Goal: Task Accomplishment & Management: Complete application form

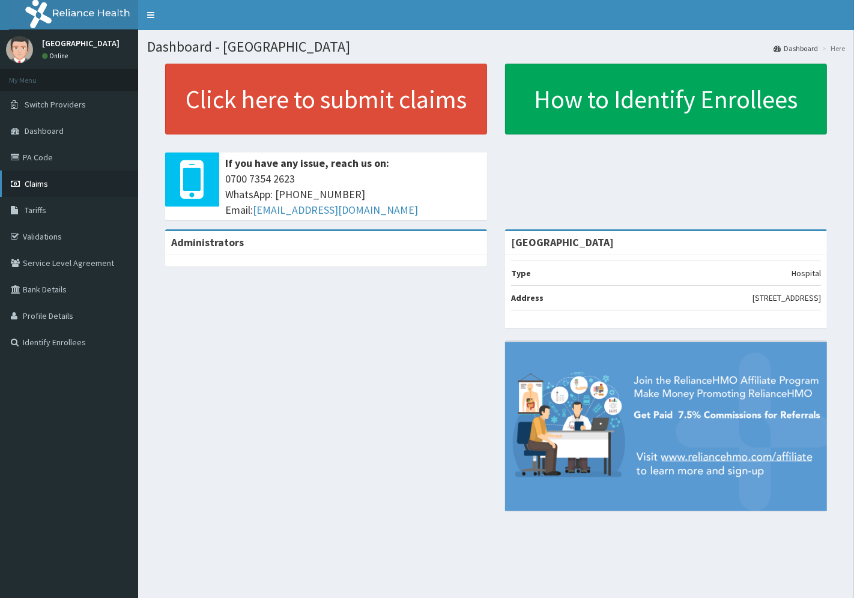
click at [39, 184] on span "Claims" at bounding box center [36, 183] width 23 height 11
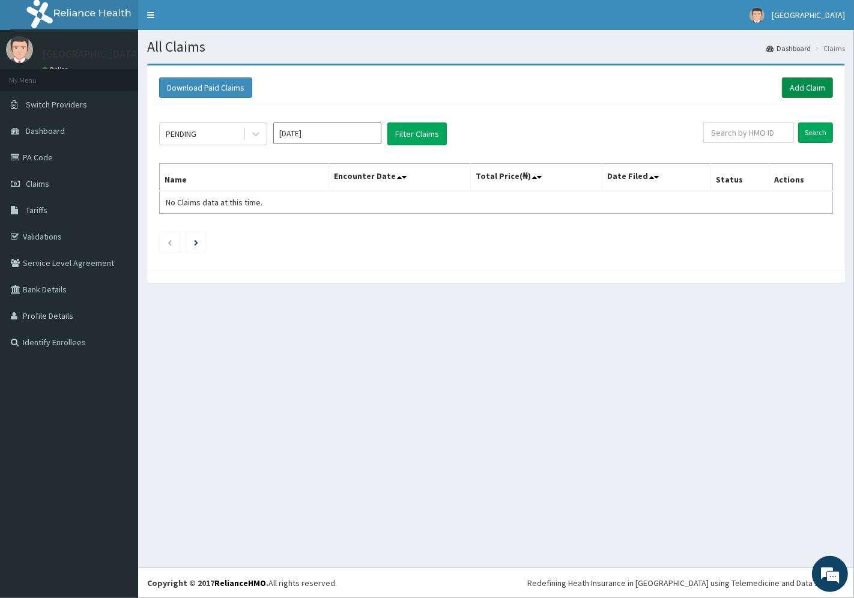
click at [804, 84] on link "Add Claim" at bounding box center [807, 88] width 51 height 20
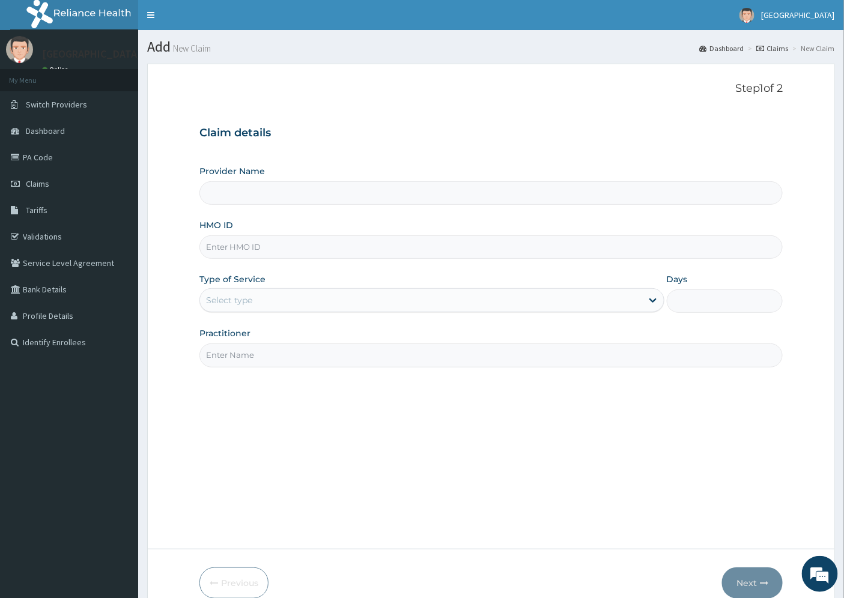
type input "[GEOGRAPHIC_DATA]"
click at [234, 248] on input "HMO ID" at bounding box center [491, 247] width 584 height 23
paste input "PGC/10145/A"
type input "PGC/10145/A"
click at [238, 302] on div "Select type" at bounding box center [229, 300] width 46 height 12
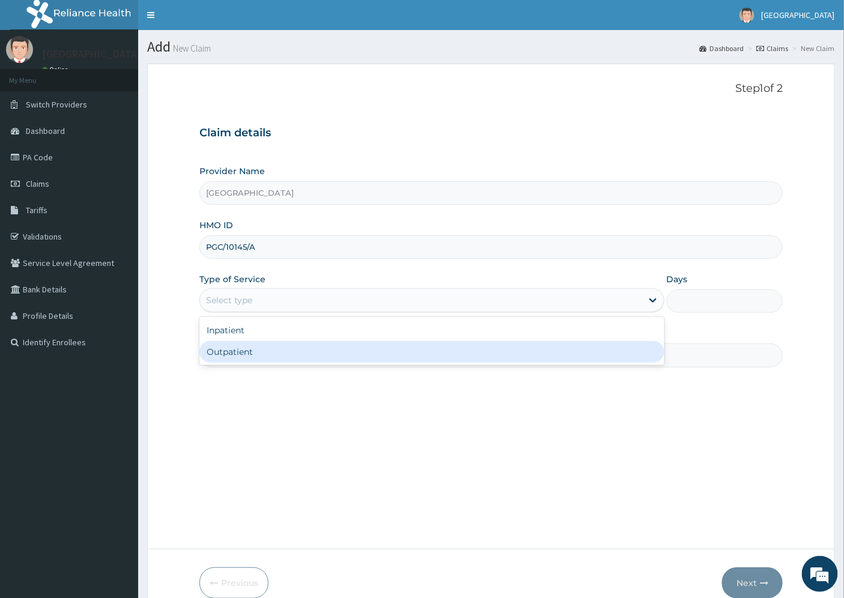
click at [251, 348] on div "Outpatient" at bounding box center [431, 352] width 465 height 22
type input "1"
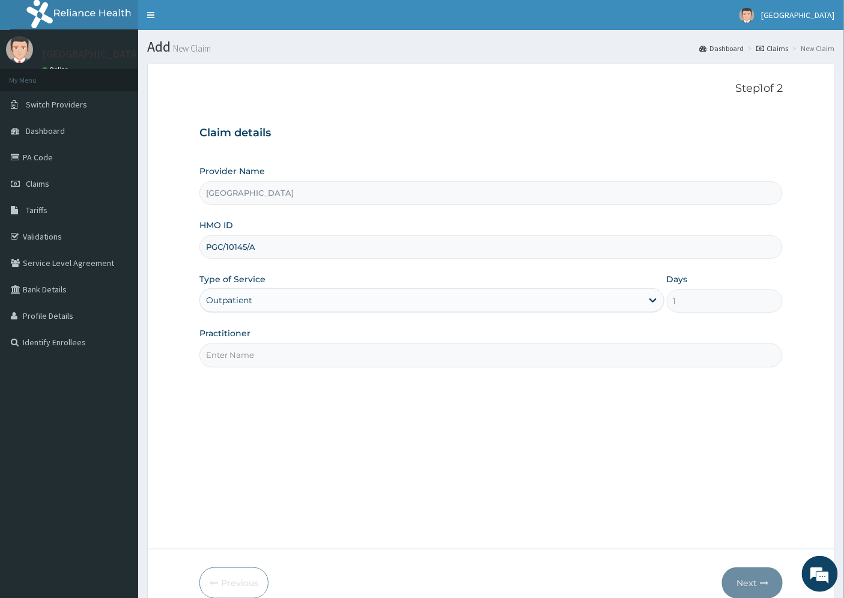
click at [232, 356] on input "Practitioner" at bounding box center [491, 355] width 584 height 23
type input "DR. DOSUMU"
click at [753, 580] on button "Next" at bounding box center [752, 583] width 61 height 31
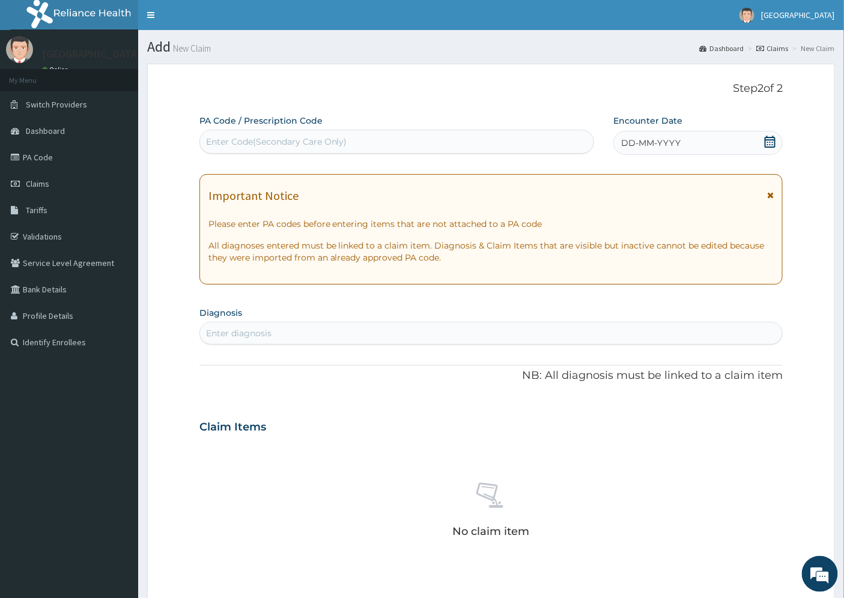
click at [643, 142] on span "DD-MM-YYYY" at bounding box center [650, 143] width 59 height 12
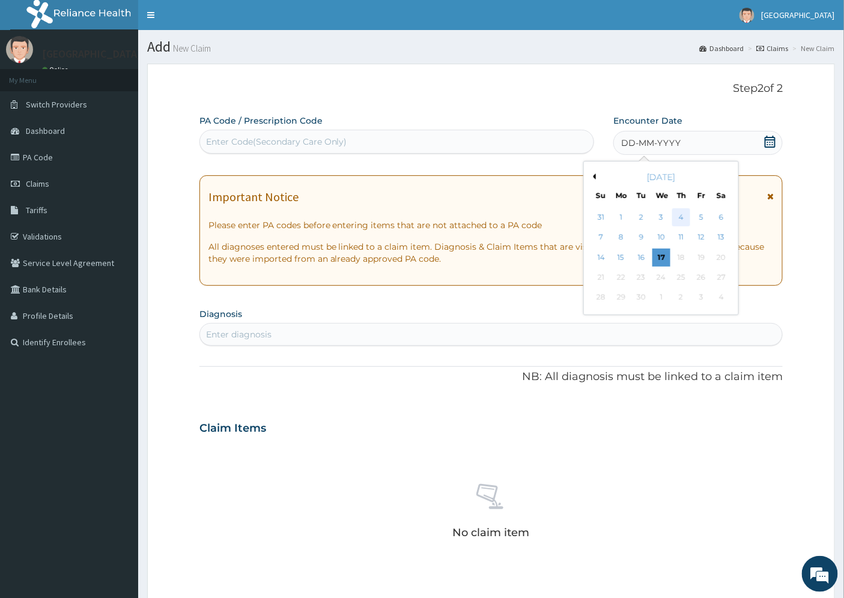
click at [680, 219] on div "4" at bounding box center [681, 217] width 18 height 18
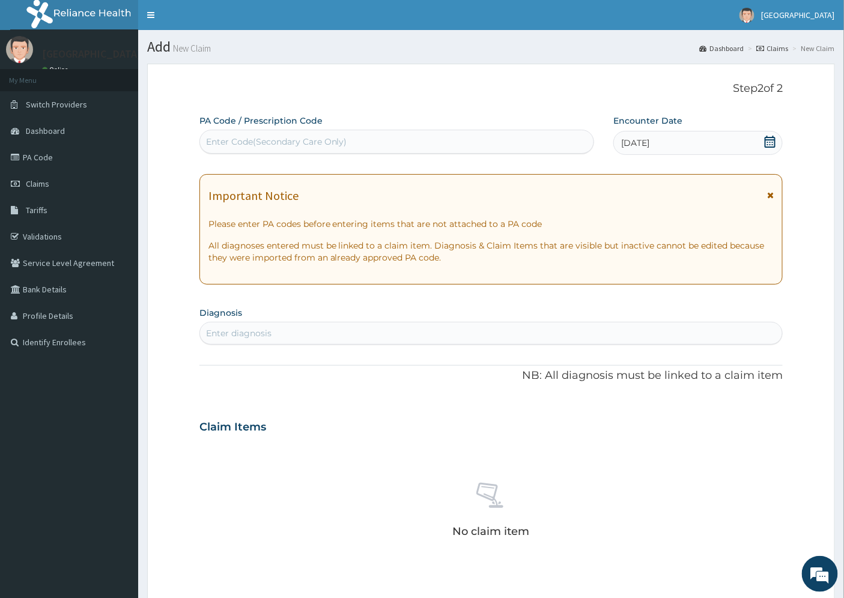
click at [240, 333] on div "Enter diagnosis" at bounding box center [238, 333] width 65 height 12
type input "a"
type input "ALLERGIC RHINITI"
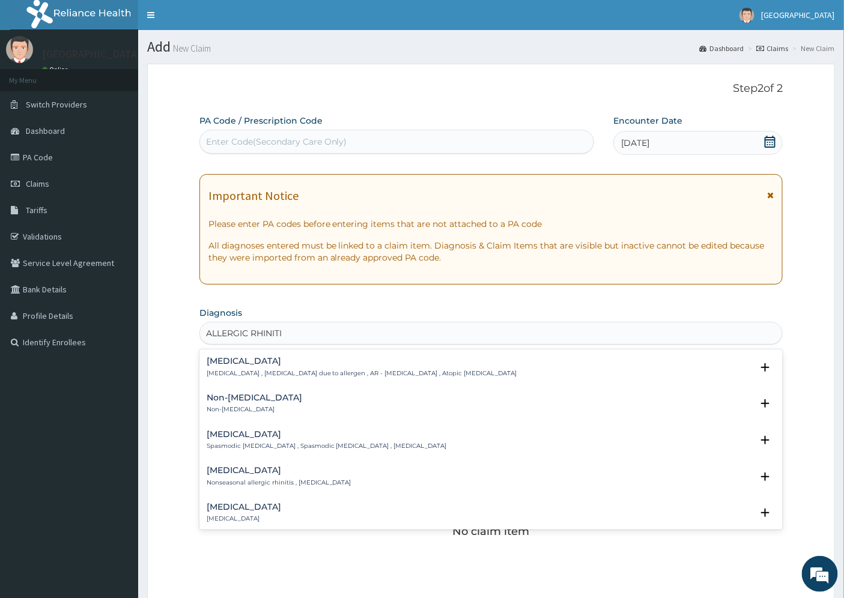
click at [240, 361] on h4 "Allergic rhinitis" at bounding box center [362, 361] width 311 height 9
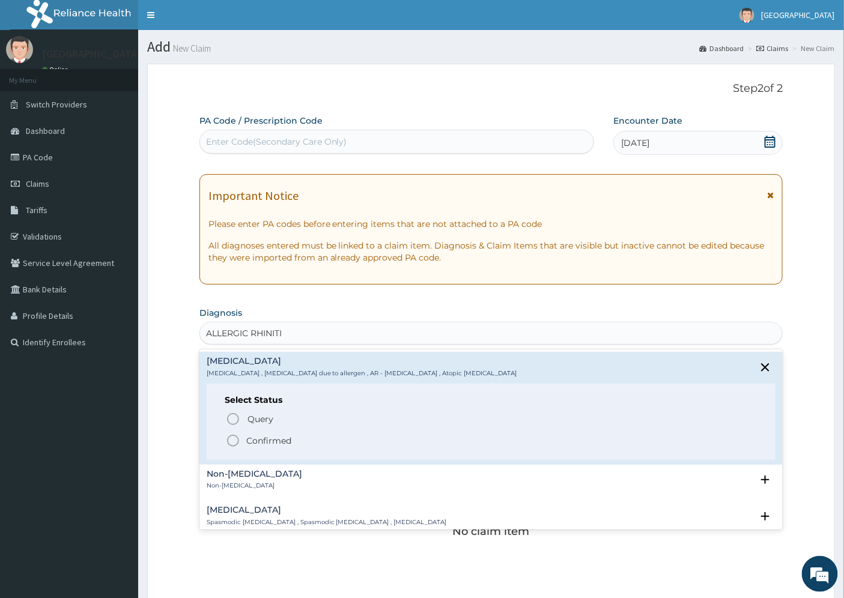
click at [261, 442] on p "Confirmed" at bounding box center [268, 441] width 45 height 12
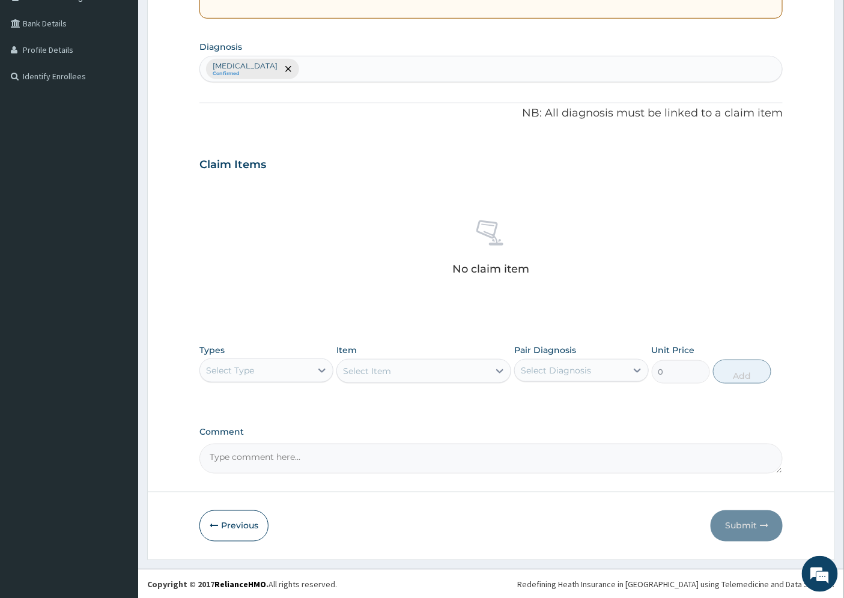
scroll to position [267, 0]
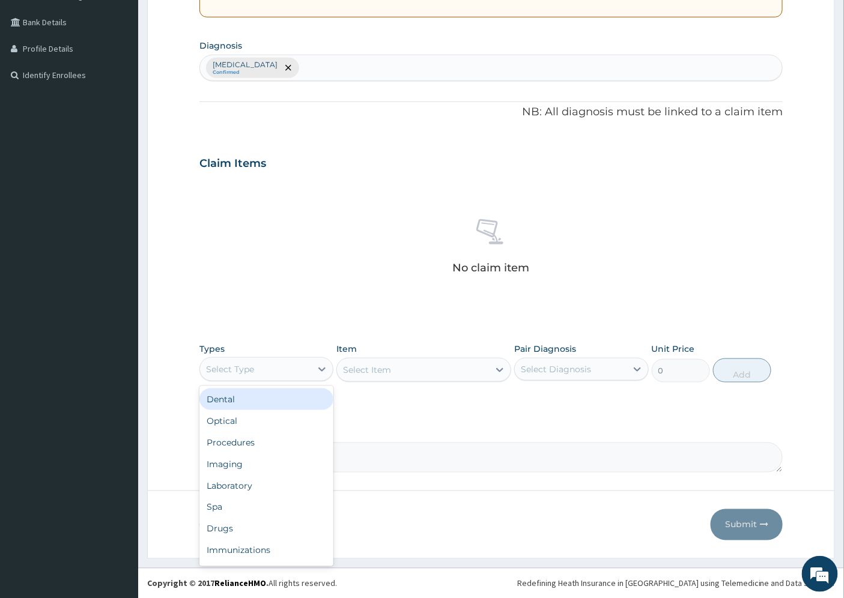
click at [221, 368] on div "Select Type" at bounding box center [230, 370] width 48 height 12
click at [255, 439] on div "Procedures" at bounding box center [266, 443] width 134 height 22
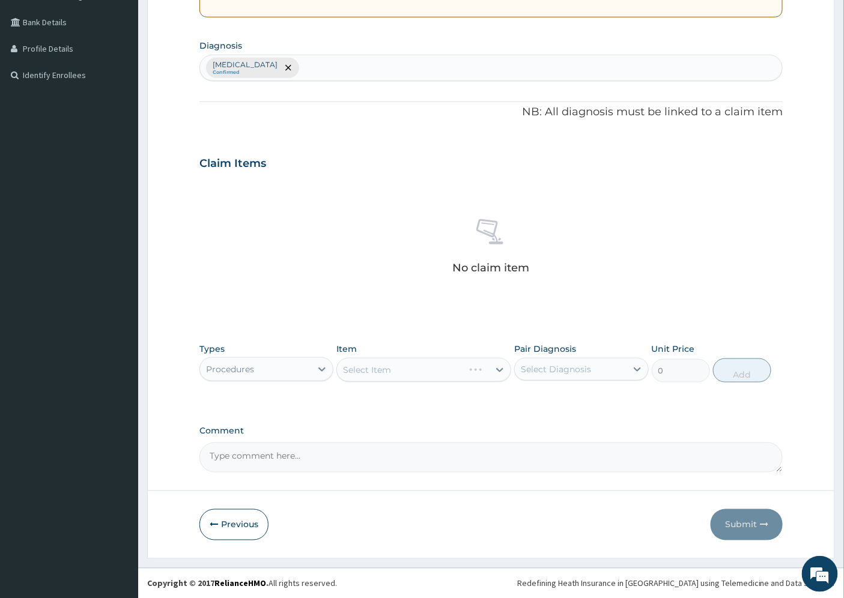
click at [499, 370] on div "Select Item" at bounding box center [423, 370] width 175 height 24
click at [491, 365] on div "Select Item" at bounding box center [423, 370] width 175 height 24
click at [496, 371] on div "Select Item" at bounding box center [423, 370] width 175 height 24
click at [498, 370] on div "Select Item" at bounding box center [423, 370] width 175 height 24
click at [413, 363] on div "Select Item" at bounding box center [423, 370] width 175 height 24
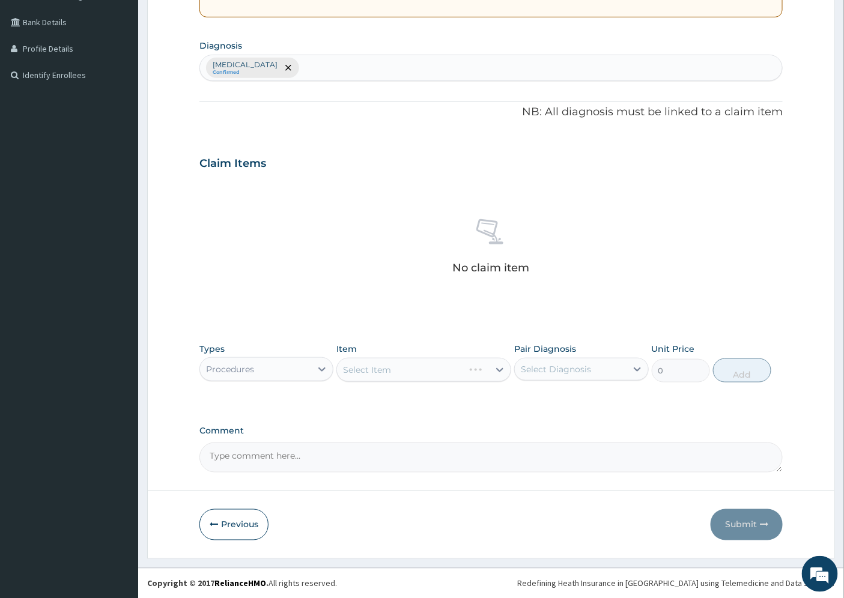
click at [349, 369] on div "Select Item" at bounding box center [423, 370] width 175 height 24
click at [380, 371] on div "Select Item" at bounding box center [423, 370] width 175 height 24
click at [419, 374] on div "Select Item" at bounding box center [423, 370] width 175 height 24
click at [497, 371] on icon at bounding box center [500, 370] width 12 height 12
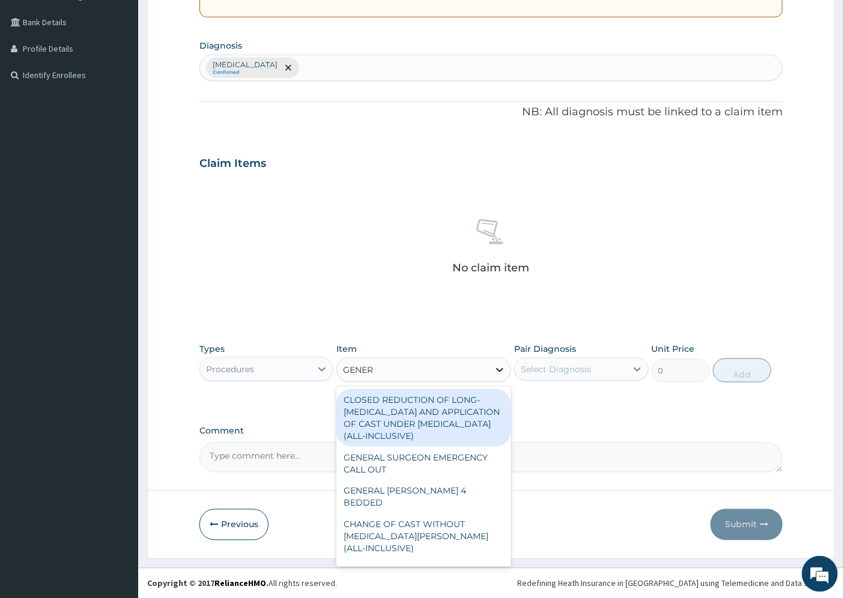
type input "GENERA"
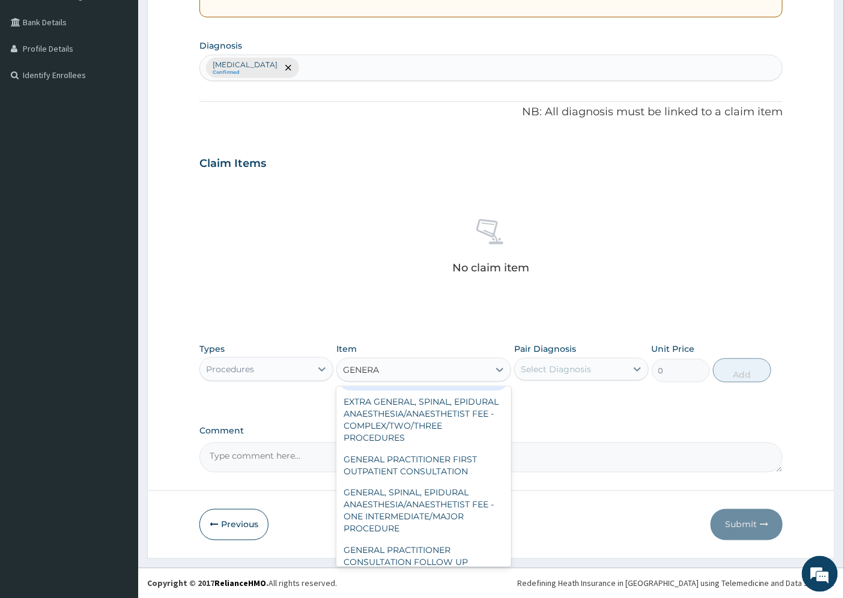
scroll to position [267, 0]
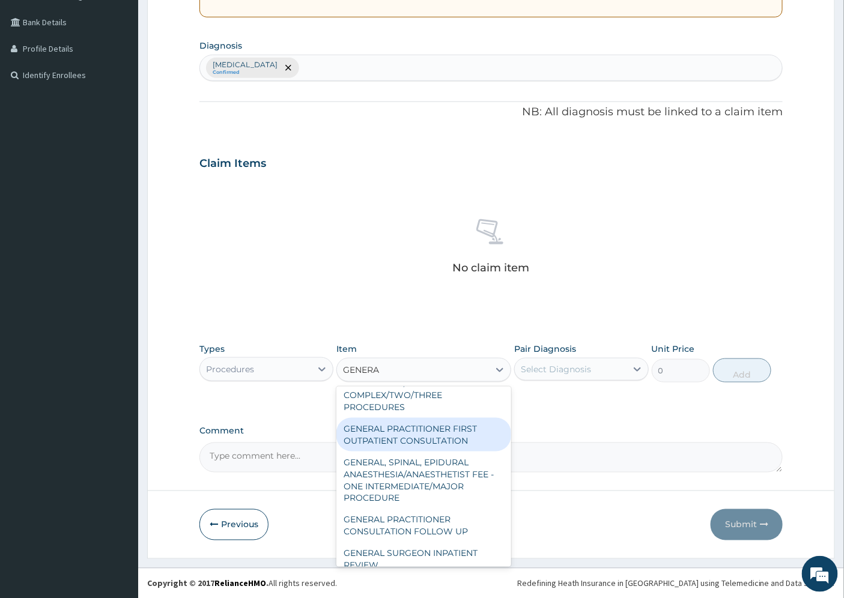
click at [440, 449] on div "GENERAL PRACTITIONER FIRST OUTPATIENT CONSULTATION" at bounding box center [423, 435] width 175 height 34
type input "4500"
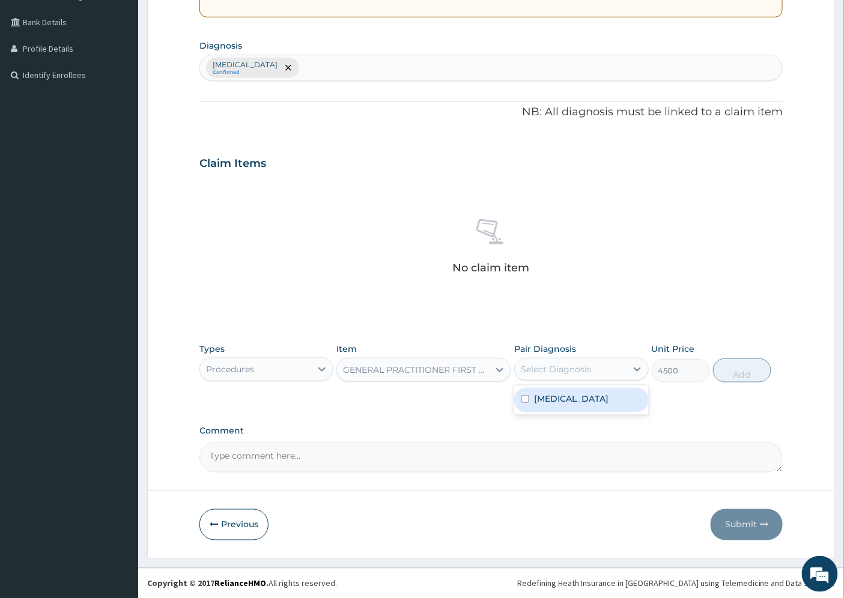
click at [561, 371] on div "Select Diagnosis" at bounding box center [556, 370] width 70 height 12
click at [567, 399] on label "Allergic rhinitis" at bounding box center [571, 399] width 75 height 12
checkbox input "true"
click at [729, 369] on button "Add" at bounding box center [742, 371] width 58 height 24
type input "0"
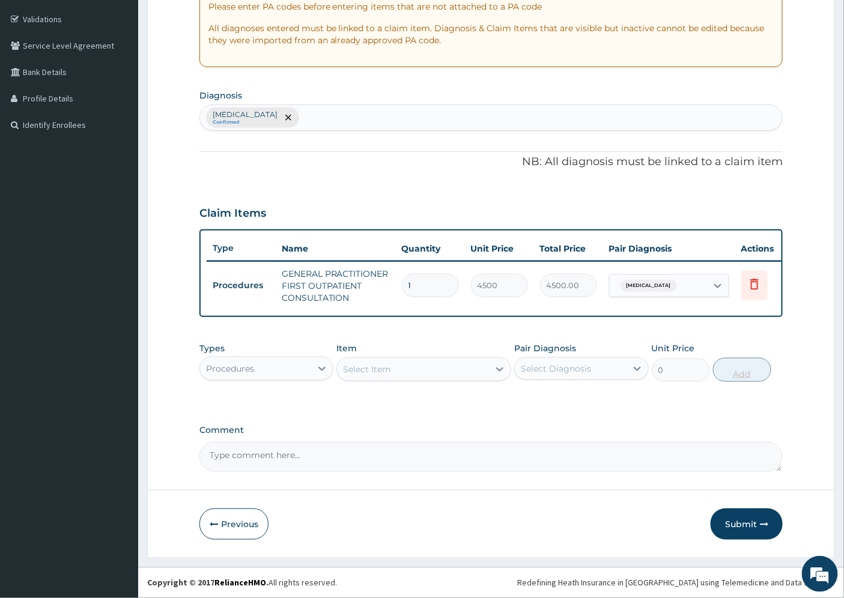
scroll to position [225, 0]
click at [284, 368] on div "Procedures" at bounding box center [255, 368] width 111 height 19
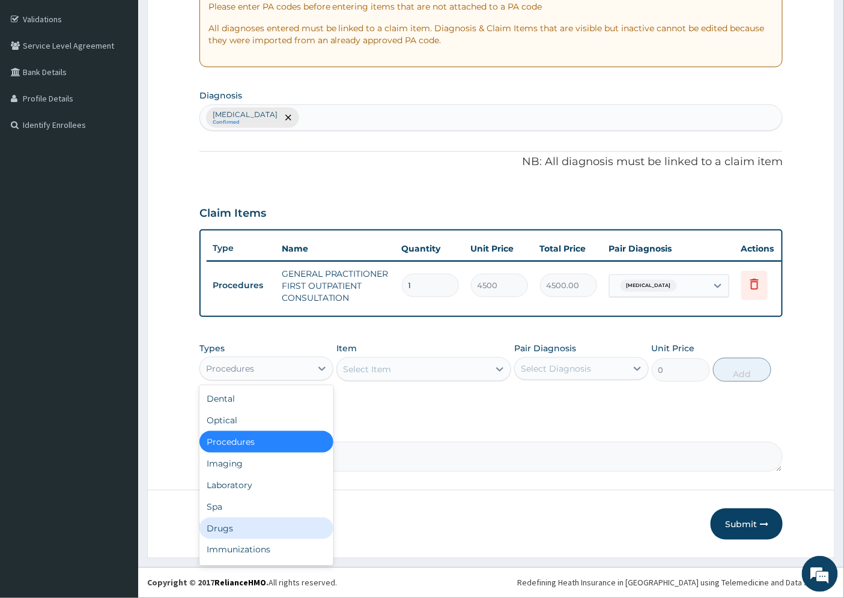
click at [237, 528] on div "Drugs" at bounding box center [266, 529] width 134 height 22
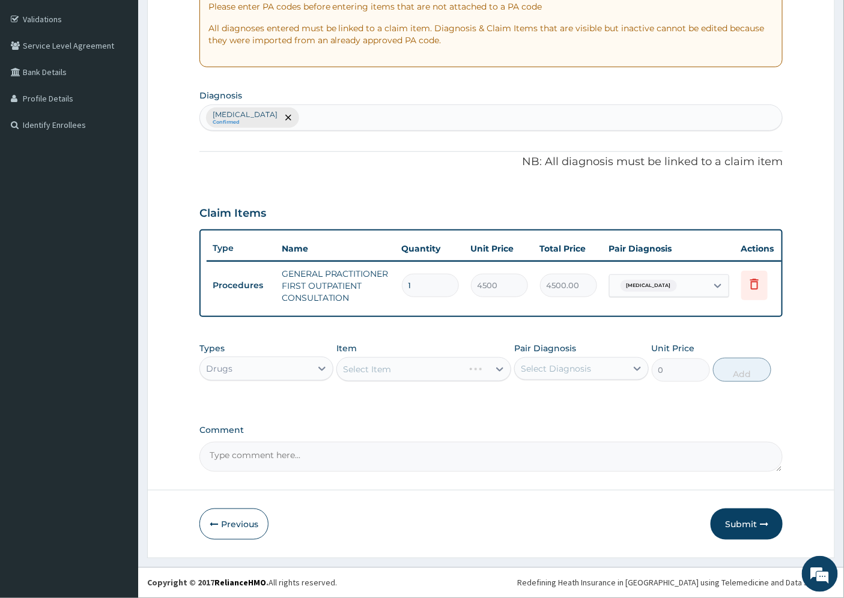
click at [376, 370] on div "Select Item" at bounding box center [423, 370] width 175 height 24
click at [391, 368] on div "Select Item" at bounding box center [423, 370] width 175 height 24
click at [475, 374] on div "Select Item" at bounding box center [423, 370] width 175 height 24
click at [501, 368] on div "Select Item" at bounding box center [423, 370] width 175 height 24
click at [353, 369] on div "Select Item" at bounding box center [423, 370] width 175 height 24
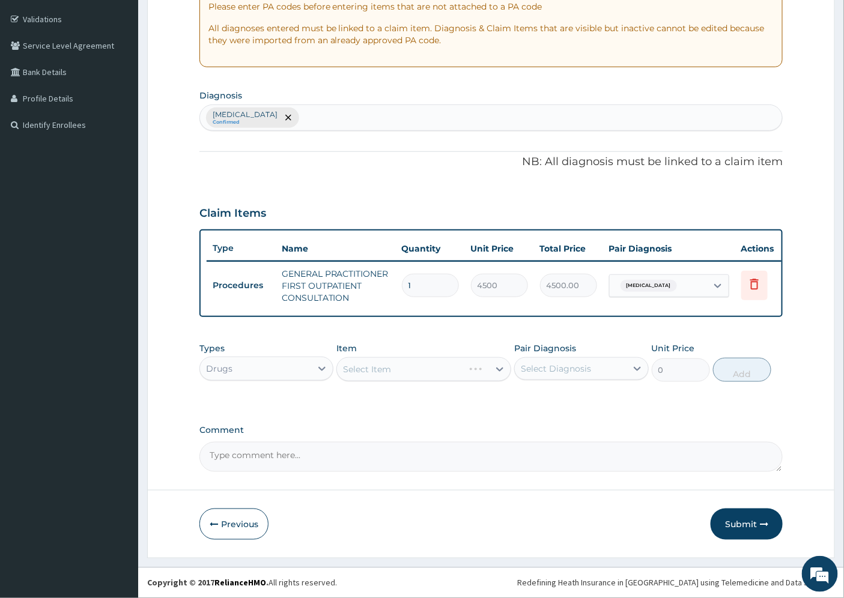
click at [389, 370] on div "Select Item" at bounding box center [423, 370] width 175 height 24
click at [410, 371] on div "Select Item" at bounding box center [423, 370] width 175 height 24
click at [436, 370] on div "Select Item" at bounding box center [423, 370] width 175 height 24
click at [485, 371] on div "Select Item" at bounding box center [423, 370] width 175 height 24
click at [495, 371] on div "Select Item" at bounding box center [423, 370] width 175 height 24
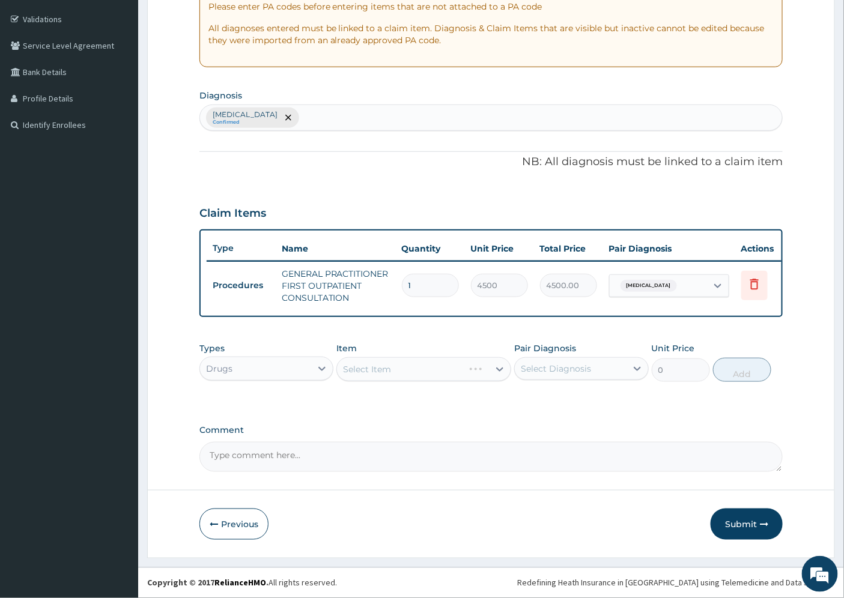
click at [359, 374] on div "Select Item" at bounding box center [423, 370] width 175 height 24
click at [358, 369] on div "Select Item" at bounding box center [423, 370] width 175 height 24
click at [370, 369] on div "Select Item" at bounding box center [423, 370] width 175 height 24
click at [469, 370] on div "Select Item" at bounding box center [423, 370] width 175 height 24
click at [498, 370] on div "Select Item" at bounding box center [423, 370] width 175 height 24
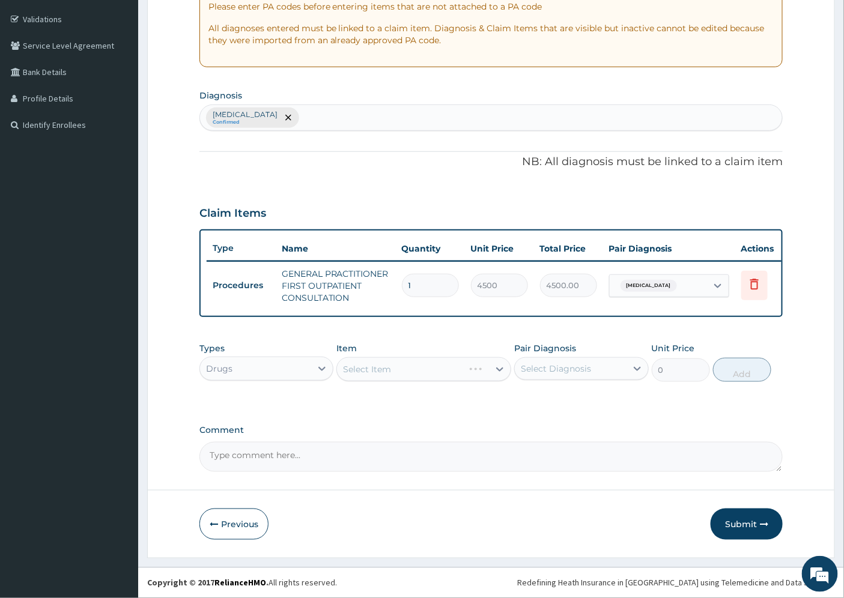
click at [500, 371] on div "Select Item" at bounding box center [423, 370] width 175 height 24
click at [376, 370] on div "Select Item" at bounding box center [423, 370] width 175 height 24
click at [358, 367] on div "Select Item" at bounding box center [423, 370] width 175 height 24
click at [352, 368] on div "Select Item" at bounding box center [423, 370] width 175 height 24
click at [389, 371] on div "Select Item" at bounding box center [423, 370] width 175 height 24
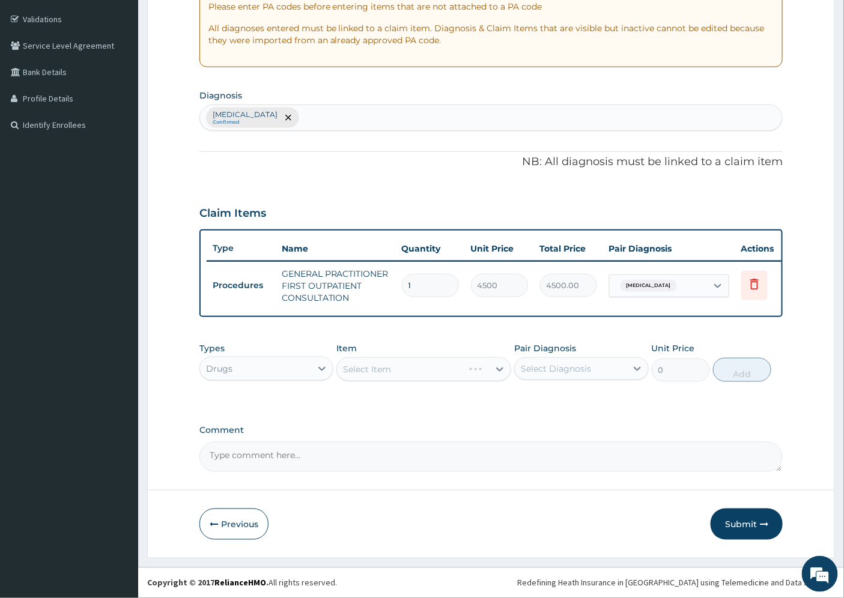
click at [424, 374] on div "Select Item" at bounding box center [423, 370] width 175 height 24
click at [467, 374] on div "Select Item" at bounding box center [423, 370] width 175 height 24
click at [496, 373] on div "Select Item" at bounding box center [423, 370] width 175 height 24
click at [499, 370] on div "Select Item" at bounding box center [423, 370] width 175 height 24
click at [473, 365] on div "Select Item" at bounding box center [423, 370] width 175 height 24
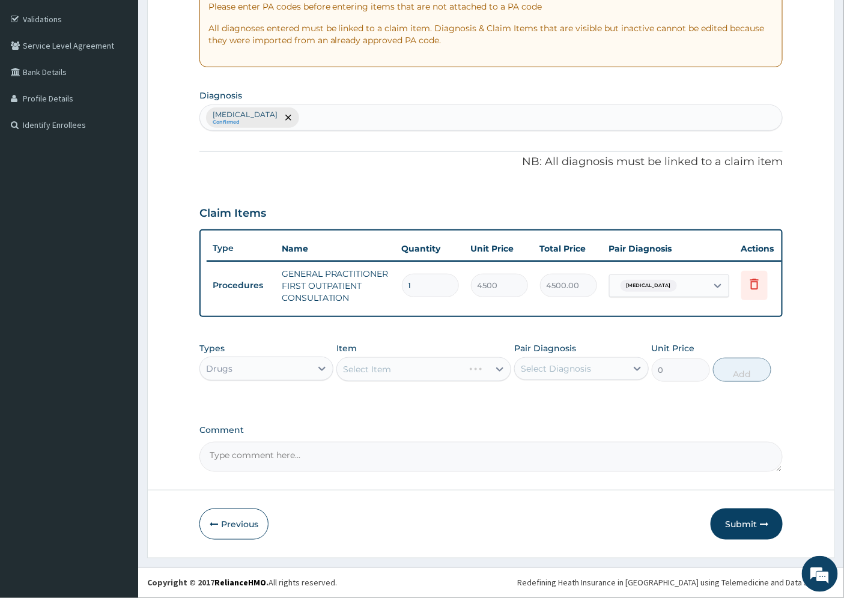
click at [400, 362] on div "Select Item" at bounding box center [423, 370] width 175 height 24
click at [373, 365] on div "Select Item" at bounding box center [423, 370] width 175 height 24
click at [359, 371] on div "Select Item" at bounding box center [423, 370] width 175 height 24
click at [350, 371] on div "Select Item" at bounding box center [367, 370] width 48 height 12
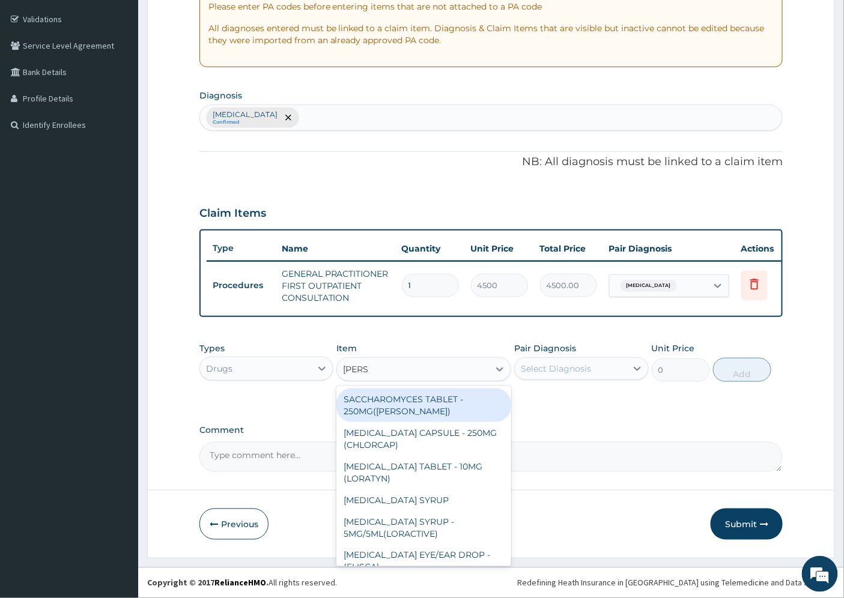
type input "LORAT"
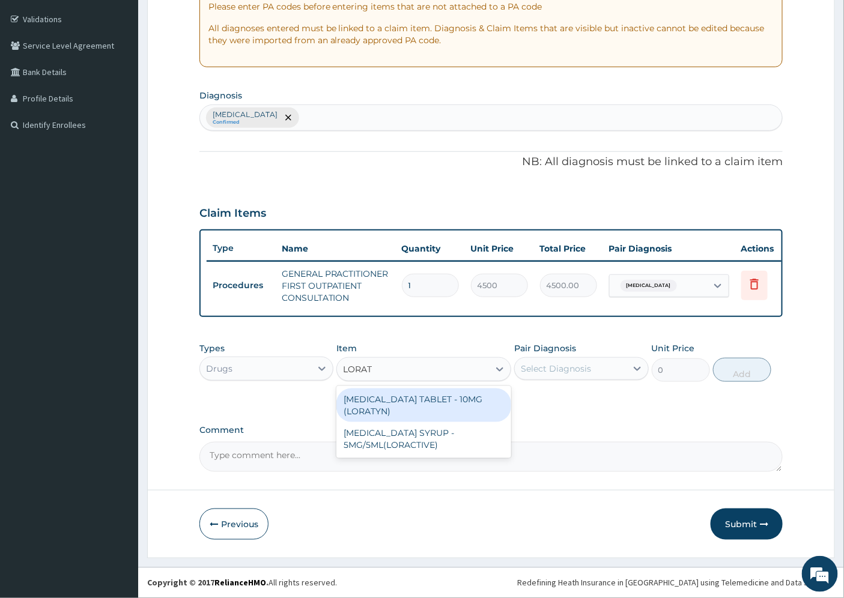
click at [418, 404] on div "LORATADINE TABLET - 10MG (LORATYN)" at bounding box center [423, 406] width 175 height 34
type input "112"
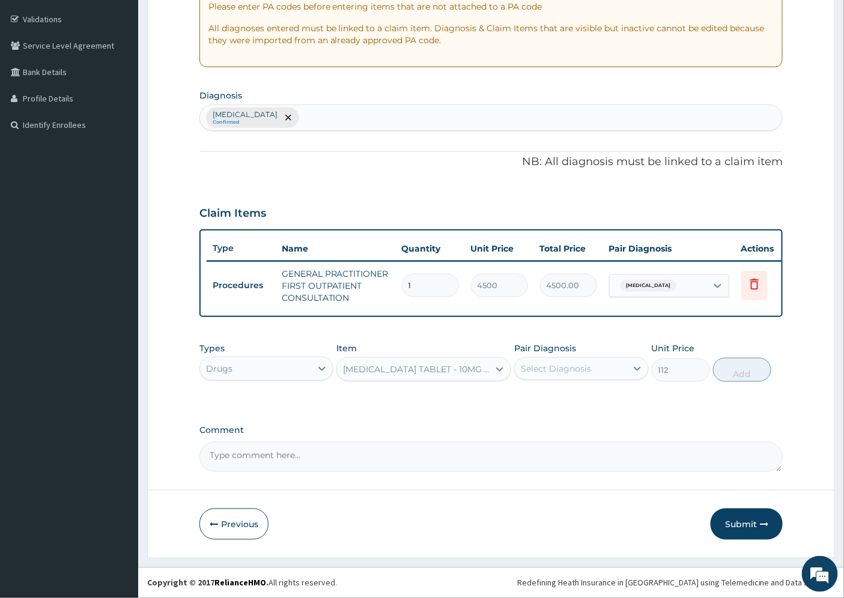
click at [547, 373] on div "Select Diagnosis" at bounding box center [556, 369] width 70 height 12
click at [563, 403] on label "Allergic rhinitis" at bounding box center [571, 398] width 75 height 12
checkbox input "true"
click at [731, 370] on button "Add" at bounding box center [742, 370] width 58 height 24
type input "0"
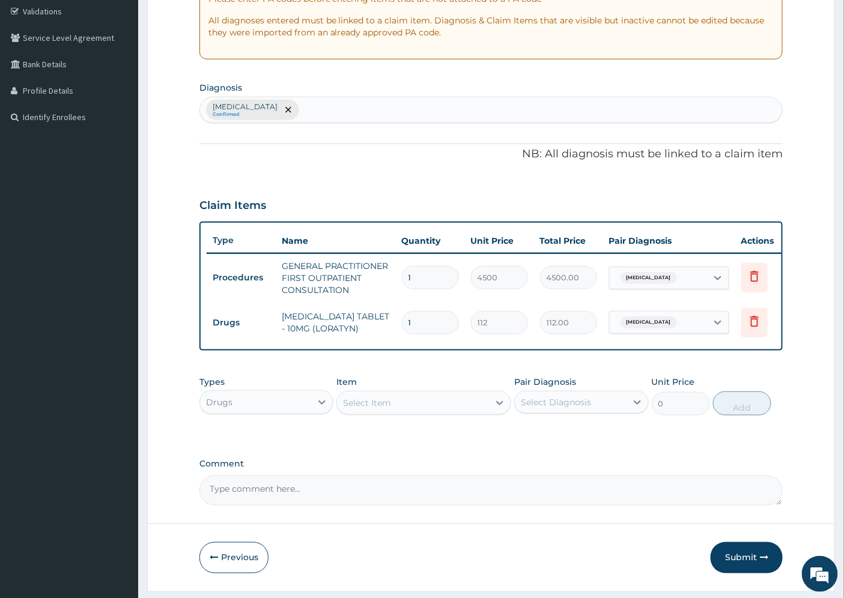
type input "0.00"
type input "7"
type input "784.00"
type input "7"
click at [746, 565] on button "Submit" at bounding box center [747, 558] width 72 height 31
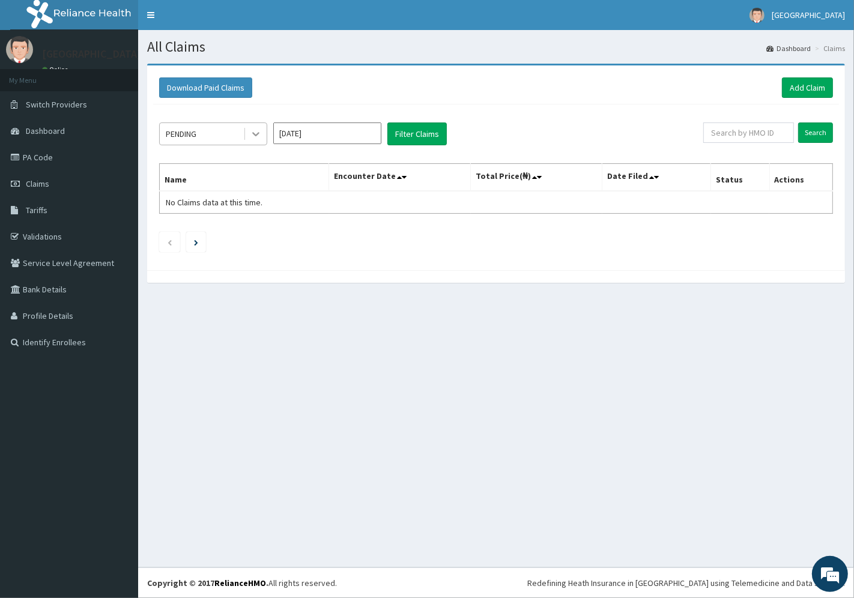
click at [255, 136] on icon at bounding box center [256, 134] width 12 height 12
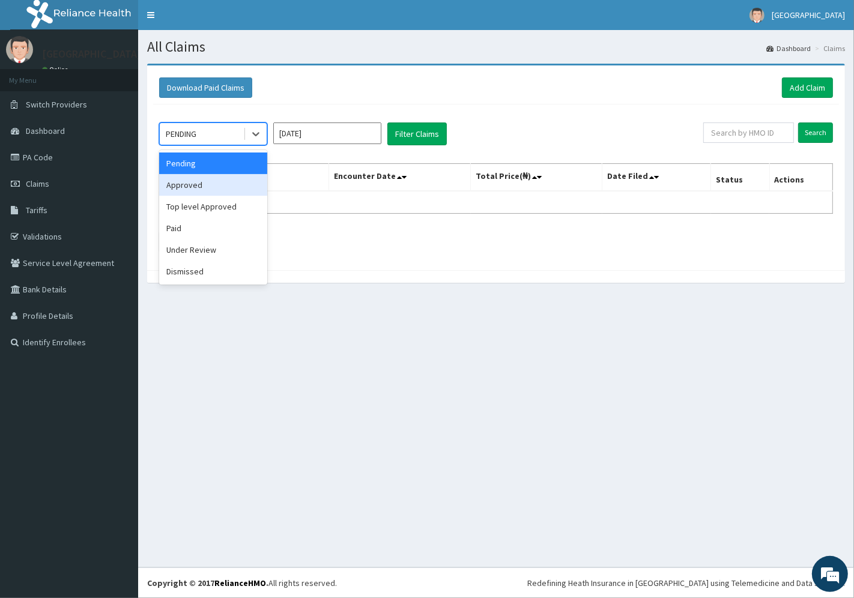
click at [194, 184] on div "Approved" at bounding box center [213, 185] width 108 height 22
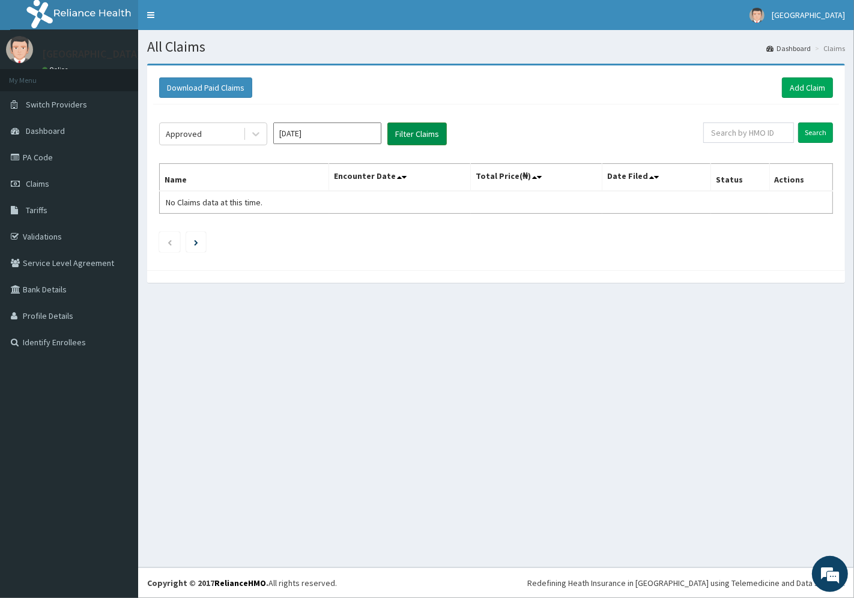
click at [416, 135] on button "Filter Claims" at bounding box center [417, 134] width 59 height 23
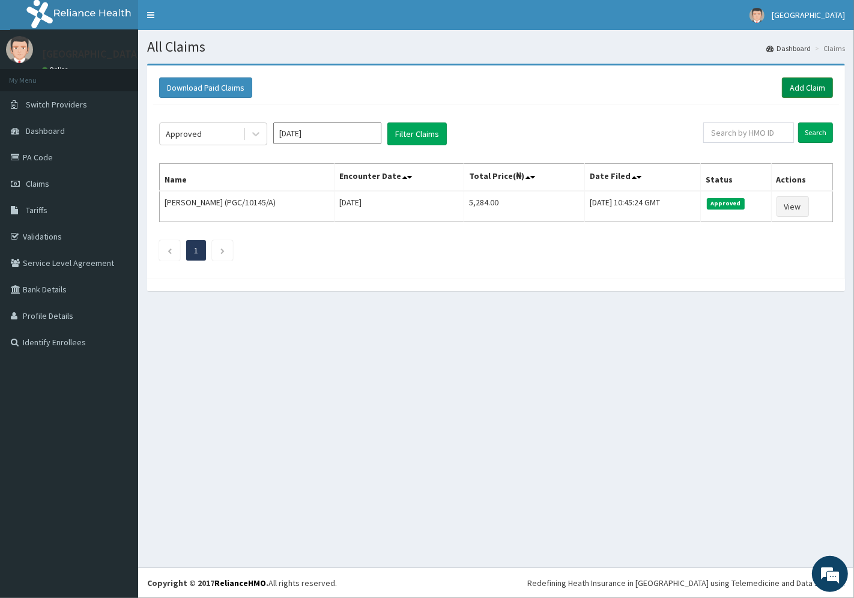
click at [808, 85] on link "Add Claim" at bounding box center [807, 88] width 51 height 20
